Goal: Information Seeking & Learning: Learn about a topic

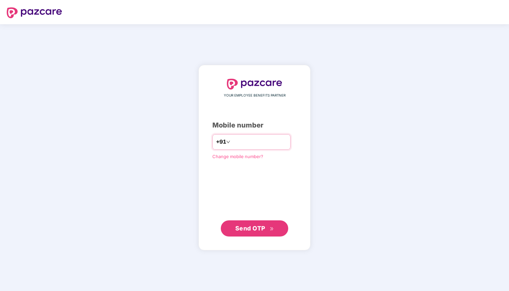
click at [278, 137] on input "number" at bounding box center [258, 142] width 55 height 11
type input "**********"
click at [261, 224] on button "Send OTP" at bounding box center [254, 229] width 67 height 16
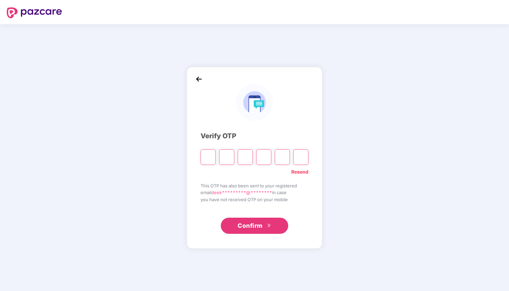
type input "*"
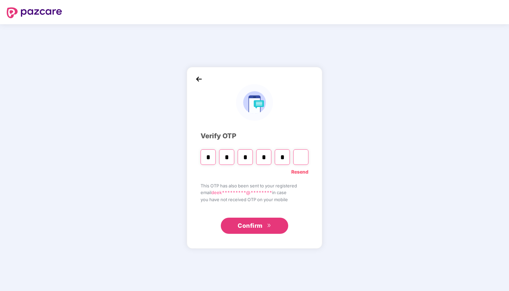
type input "*"
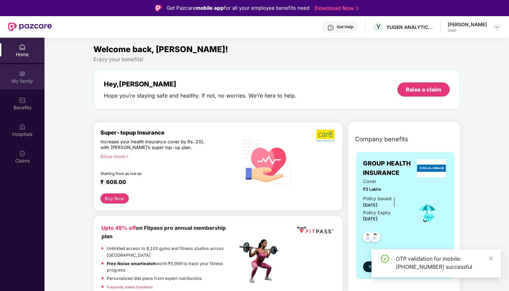
click at [24, 78] on div "My family" at bounding box center [22, 81] width 44 height 7
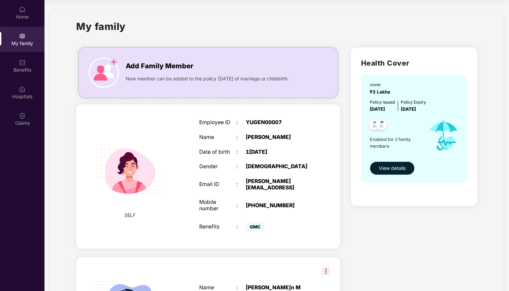
click at [395, 167] on span "View details" at bounding box center [392, 168] width 27 height 7
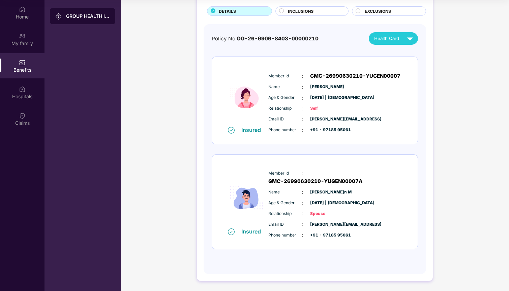
scroll to position [37, 0]
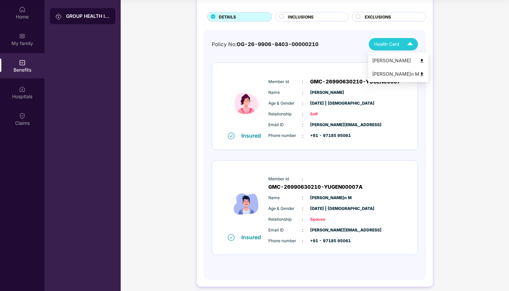
click at [408, 42] on img at bounding box center [410, 44] width 12 height 12
click at [419, 59] on img at bounding box center [421, 60] width 5 height 5
click at [412, 47] on img at bounding box center [410, 44] width 12 height 12
click at [409, 77] on div "[PERSON_NAME]n M" at bounding box center [398, 73] width 52 height 7
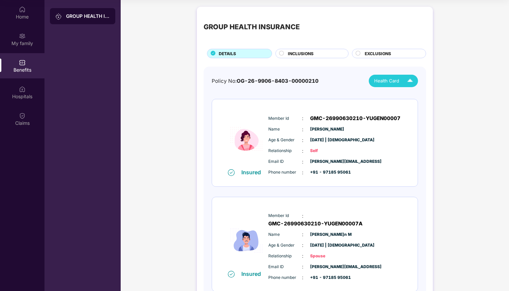
scroll to position [0, 0]
click at [315, 52] on div "INCLUSIONS" at bounding box center [314, 54] width 60 height 7
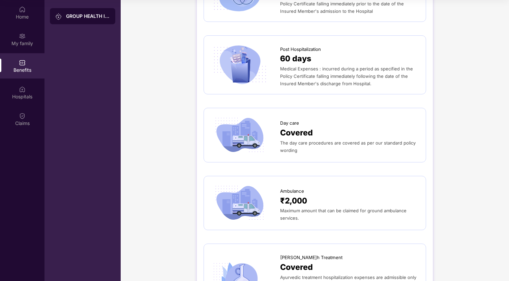
scroll to position [622, 0]
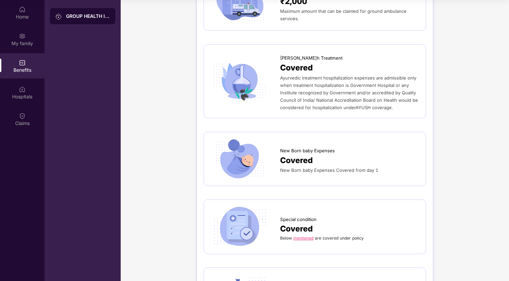
click at [305, 154] on span "Covered" at bounding box center [296, 160] width 33 height 12
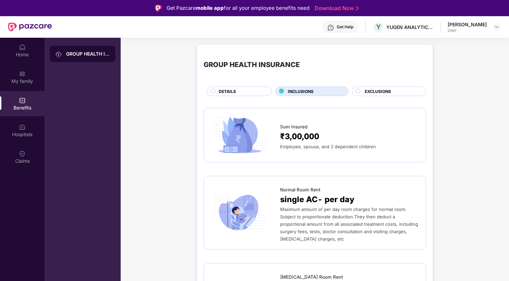
scroll to position [0, 0]
click at [373, 89] on span "EXCLUSIONS" at bounding box center [378, 91] width 26 height 6
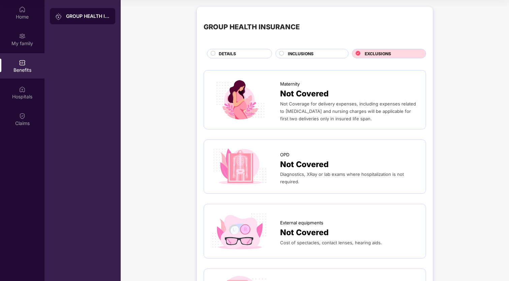
click at [334, 51] on div "INCLUSIONS" at bounding box center [314, 54] width 60 height 7
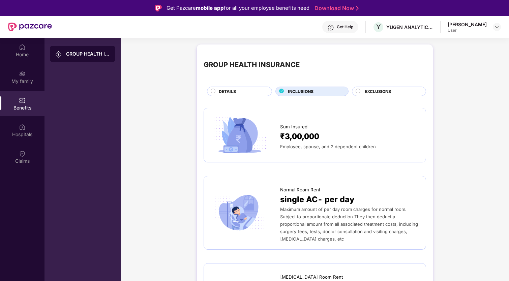
click at [234, 90] on span "DETAILS" at bounding box center [227, 91] width 17 height 6
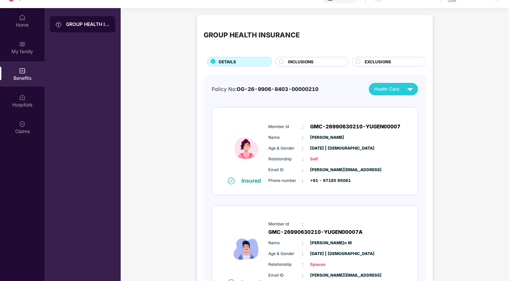
click at [22, 76] on div "Benefits" at bounding box center [22, 78] width 44 height 7
click at [294, 60] on span "INCLUSIONS" at bounding box center [301, 62] width 26 height 6
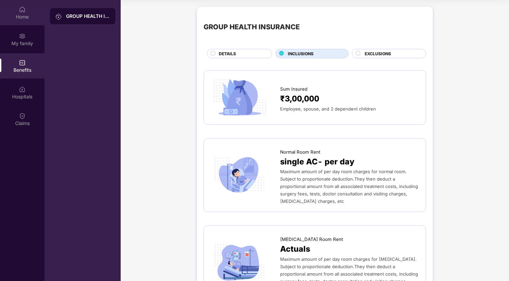
click at [26, 14] on div "Home" at bounding box center [22, 16] width 44 height 7
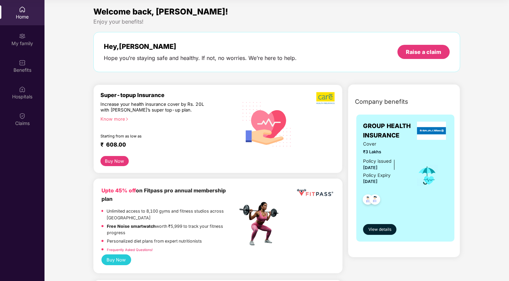
click at [115, 119] on div "Know more" at bounding box center [166, 118] width 133 height 5
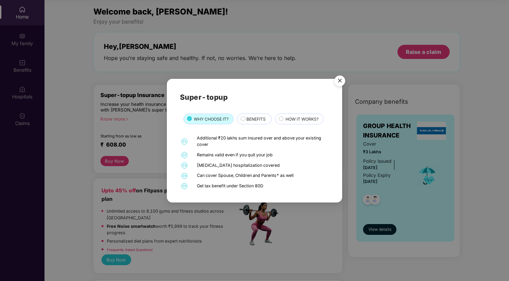
click at [246, 119] on div "BENEFITS" at bounding box center [255, 119] width 25 height 7
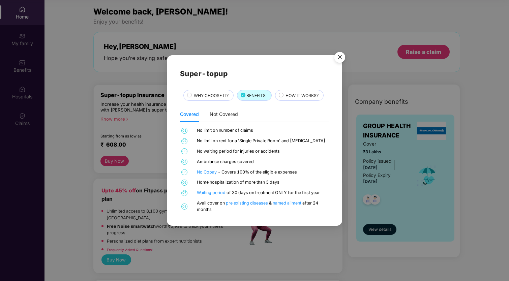
click at [304, 100] on div "HOW IT WORKS?" at bounding box center [301, 95] width 38 height 7
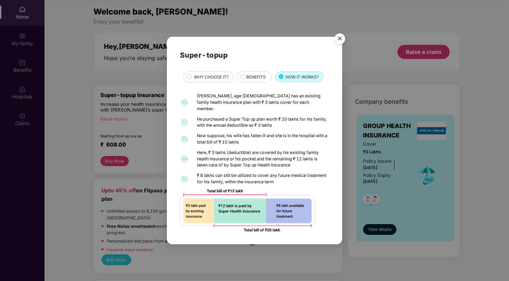
click at [254, 80] on span "BENEFITS" at bounding box center [255, 77] width 19 height 6
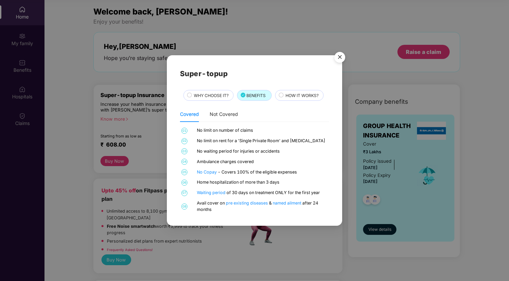
scroll to position [38, 0]
click at [230, 94] on div "WHY CHOOSE IT?" at bounding box center [209, 95] width 39 height 7
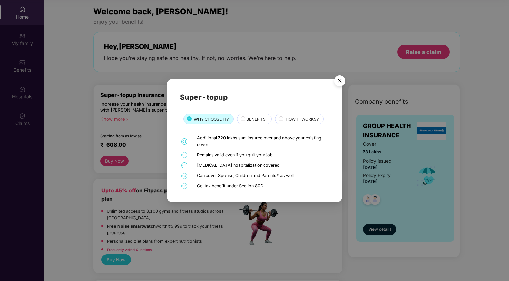
click at [341, 82] on img "Close" at bounding box center [339, 81] width 19 height 19
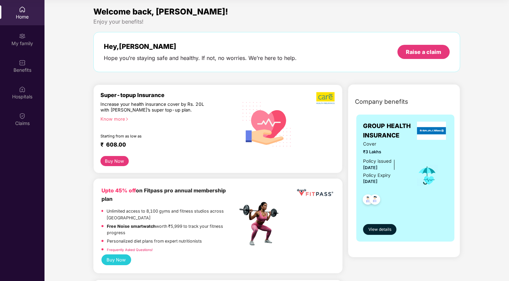
scroll to position [0, 0]
click at [23, 47] on div "My family" at bounding box center [22, 39] width 44 height 25
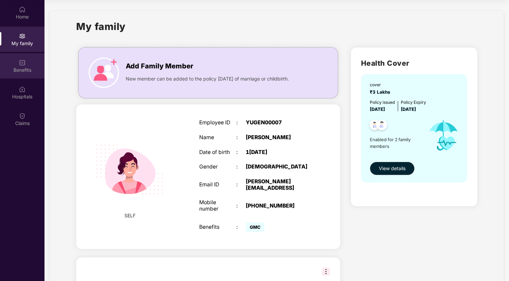
click at [13, 62] on div "Benefits" at bounding box center [22, 65] width 44 height 25
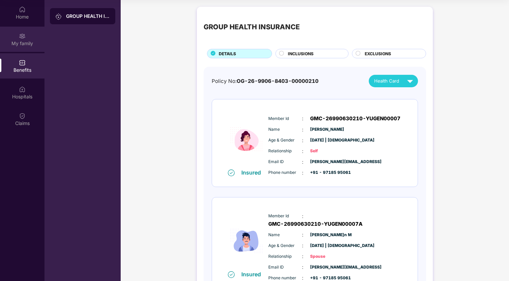
click at [14, 40] on div "My family" at bounding box center [22, 43] width 44 height 7
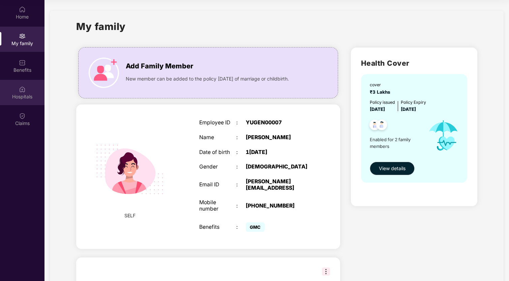
click at [15, 100] on div "Hospitals" at bounding box center [22, 96] width 44 height 7
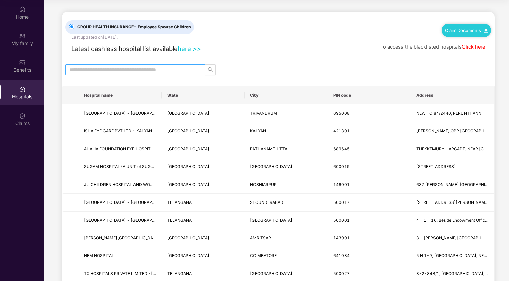
click at [115, 72] on input "text" at bounding box center [132, 69] width 126 height 7
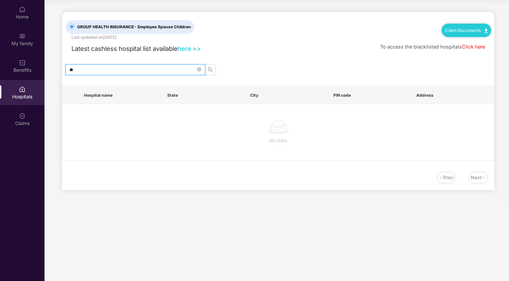
type input "*"
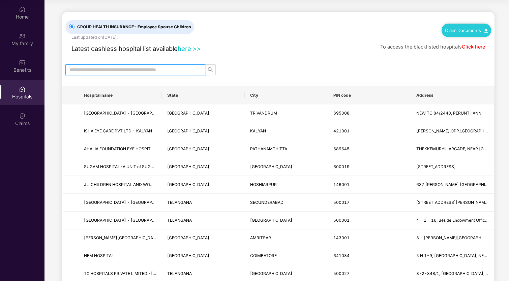
type input "*"
type input "********"
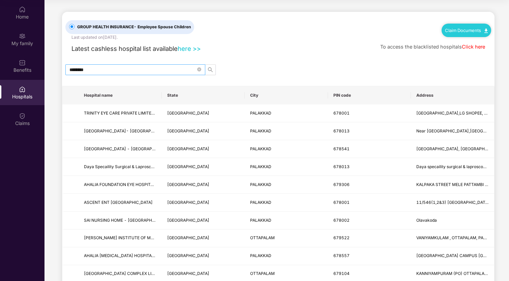
click at [201, 70] on span "********" at bounding box center [135, 69] width 140 height 11
click at [199, 68] on icon "close-circle" at bounding box center [199, 69] width 4 height 4
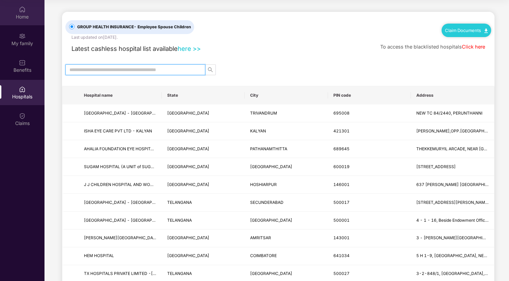
click at [23, 18] on div "Home" at bounding box center [22, 16] width 44 height 7
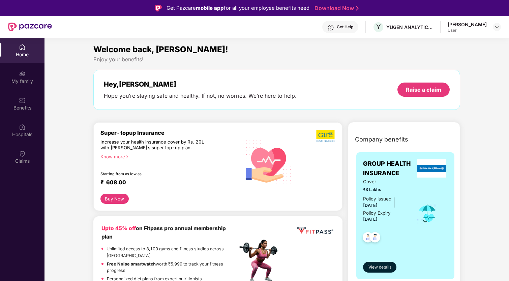
scroll to position [1, 0]
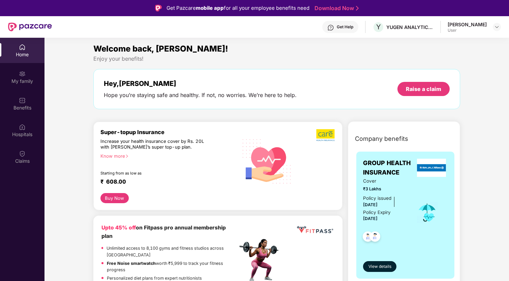
click at [123, 154] on div "Know more" at bounding box center [166, 155] width 133 height 5
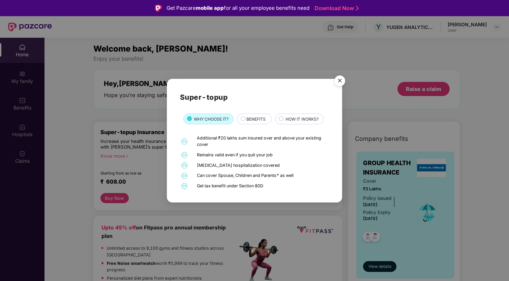
click at [251, 121] on span "BENEFITS" at bounding box center [255, 119] width 19 height 6
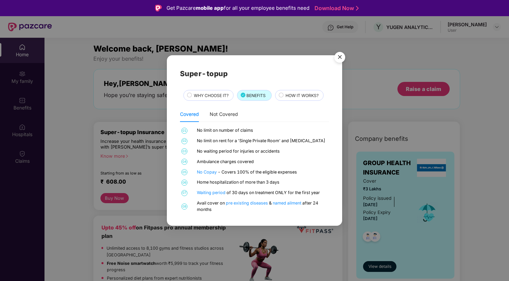
click at [305, 94] on span "HOW IT WORKS?" at bounding box center [301, 95] width 33 height 6
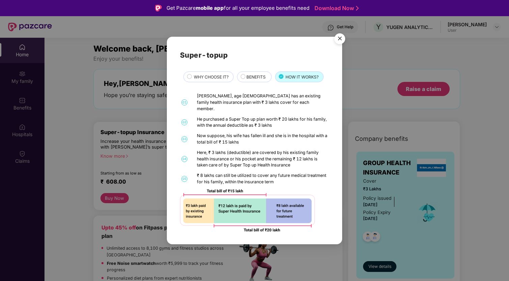
click at [225, 78] on span "WHY CHOOSE IT?" at bounding box center [211, 77] width 35 height 6
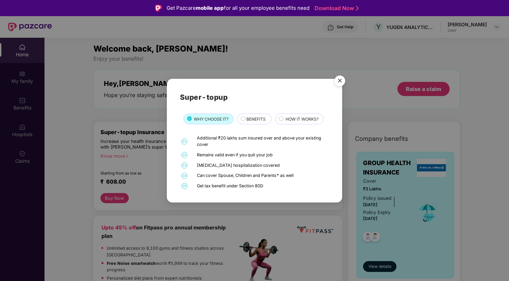
click at [244, 117] on div "BENEFITS" at bounding box center [255, 119] width 25 height 7
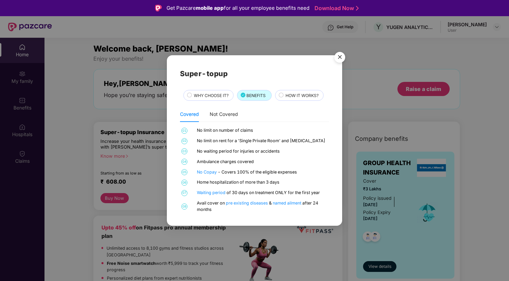
click at [290, 100] on div "HOW IT WORKS?" at bounding box center [301, 95] width 38 height 7
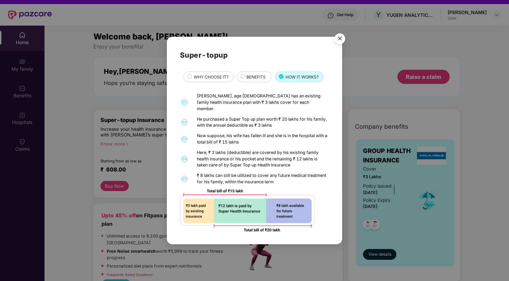
scroll to position [11, 0]
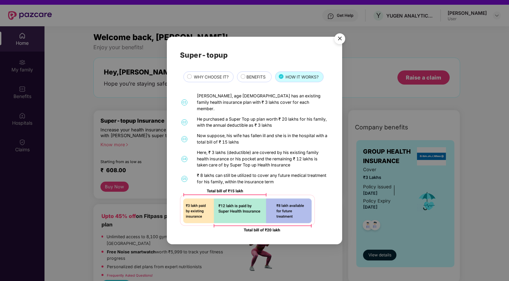
click at [337, 44] on img "Close" at bounding box center [339, 39] width 19 height 19
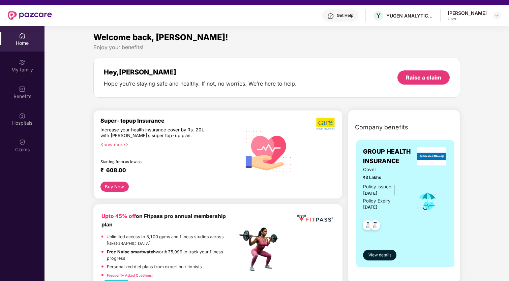
click at [346, 19] on div "Get Help" at bounding box center [340, 15] width 36 height 12
click at [285, 58] on div "Hey, [PERSON_NAME] Hope you’re staying safe and healthy. If not, no worries. We…" at bounding box center [276, 78] width 367 height 40
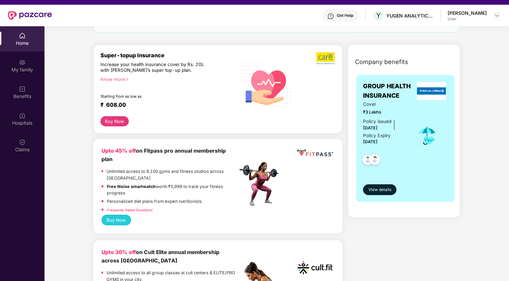
scroll to position [65, 0]
